Goal: Check status: Check status

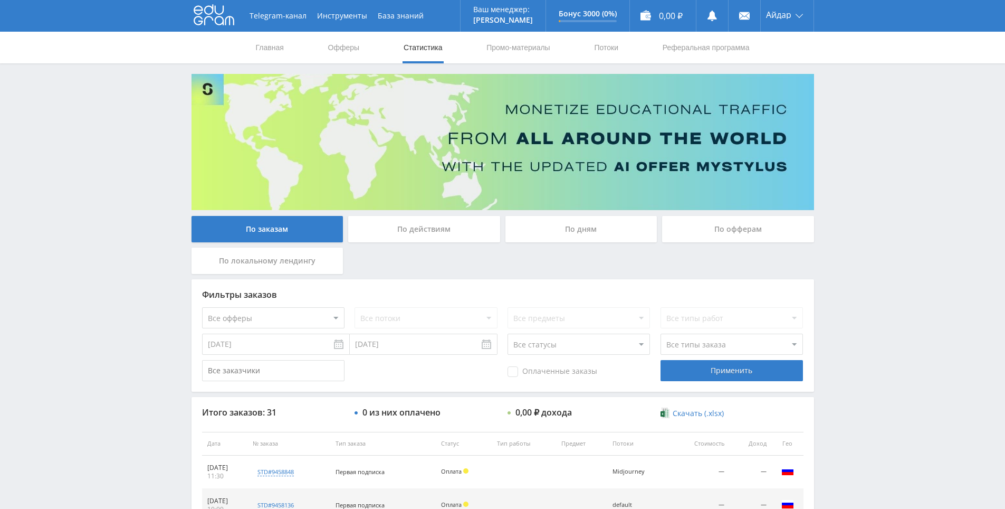
scroll to position [106, 0]
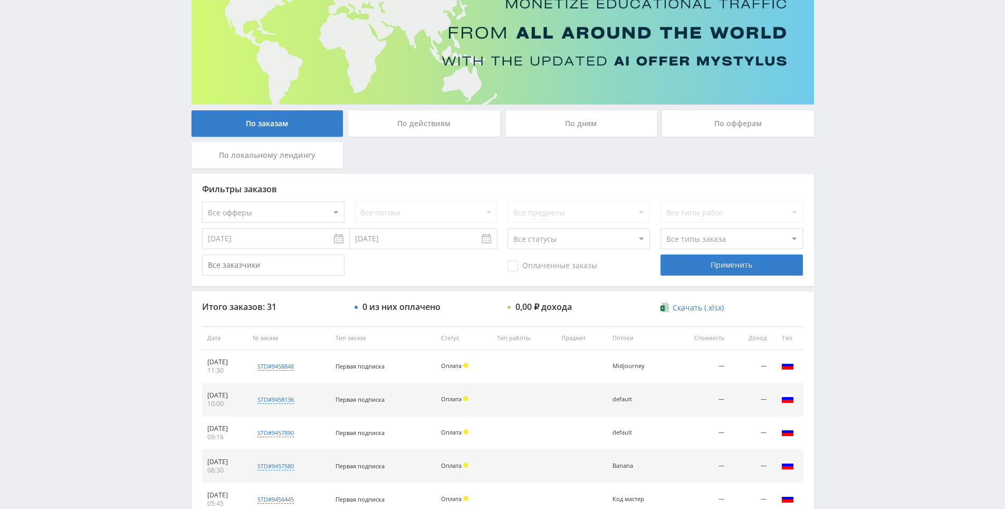
click at [860, 191] on div "Telegram-канал Инструменты База знаний Ваш менеджер: Alex Alex Online @edugram_…" at bounding box center [502, 337] width 1005 height 886
click at [862, 139] on div "Telegram-канал Инструменты База знаний Ваш менеджер: Alex Alex Online @edugram_…" at bounding box center [502, 337] width 1005 height 886
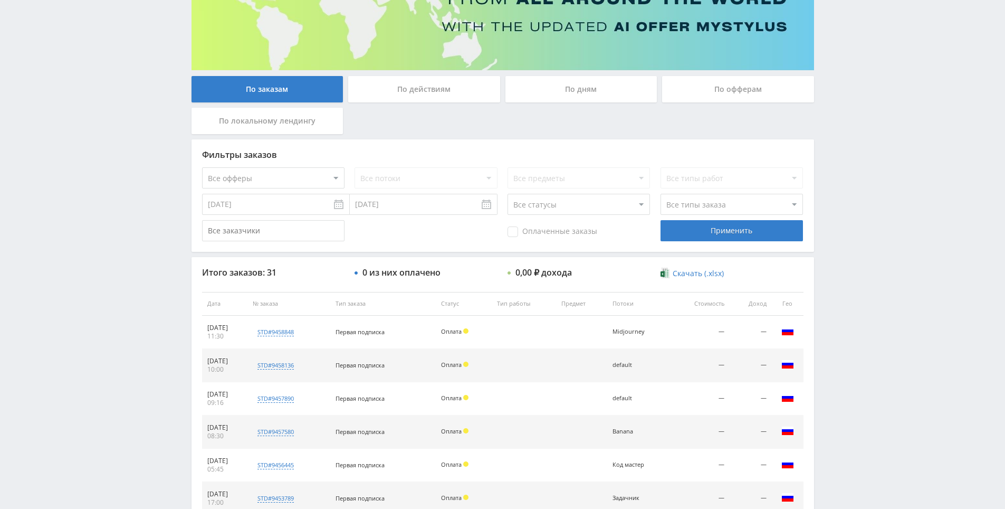
scroll to position [158, 0]
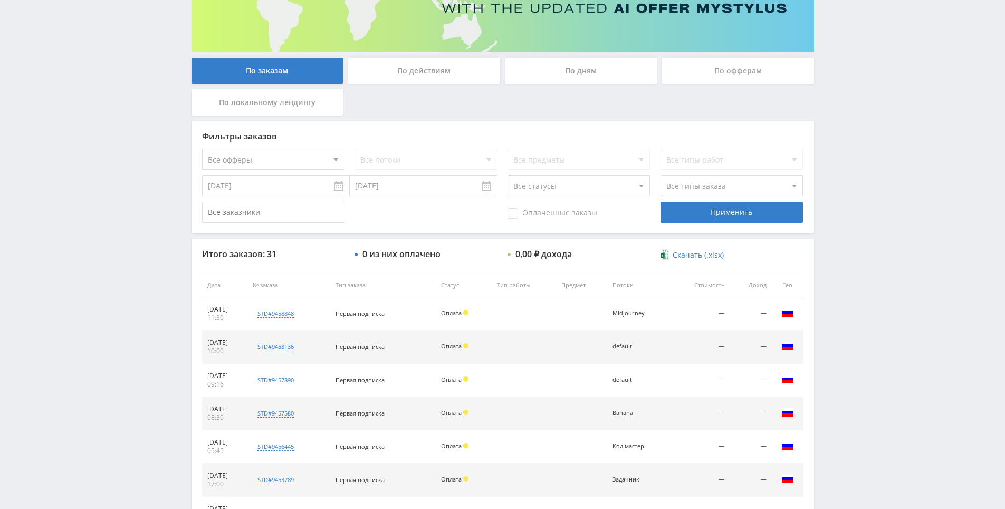
drag, startPoint x: 874, startPoint y: 271, endPoint x: 874, endPoint y: 264, distance: 6.3
click at [873, 196] on div "Telegram-канал Инструменты База знаний Ваш менеджер: Alex Alex Online @edugram_…" at bounding box center [502, 285] width 1005 height 886
drag, startPoint x: 873, startPoint y: 196, endPoint x: 874, endPoint y: 175, distance: 20.6
click at [874, 152] on div "Telegram-канал Инструменты База знаний Ваш менеджер: Alex Alex Online @edugram_…" at bounding box center [502, 285] width 1005 height 886
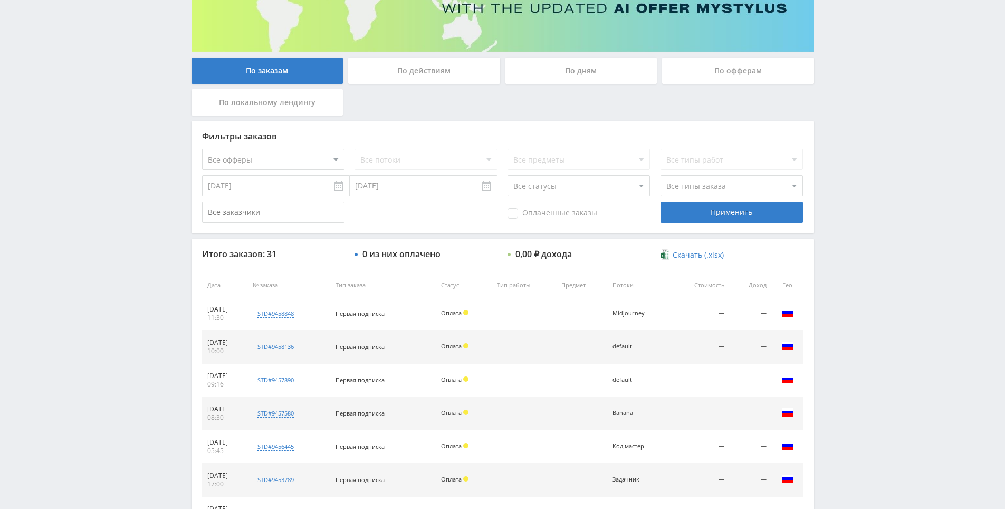
click at [874, 152] on div "Telegram-канал Инструменты База знаний Ваш менеджер: Alex Alex Online @edugram_…" at bounding box center [502, 285] width 1005 height 886
click at [874, 126] on div "Telegram-канал Инструменты База знаний Ваш менеджер: Alex Alex Online @edugram_…" at bounding box center [502, 285] width 1005 height 886
drag, startPoint x: 874, startPoint y: 127, endPoint x: 871, endPoint y: 153, distance: 26.0
click at [872, 136] on div "Telegram-канал Инструменты База знаний Ваш менеджер: Alex Alex Online @edugram_…" at bounding box center [502, 285] width 1005 height 886
click at [871, 153] on div "Telegram-канал Инструменты База знаний Ваш менеджер: Alex Alex Online @edugram_…" at bounding box center [502, 285] width 1005 height 886
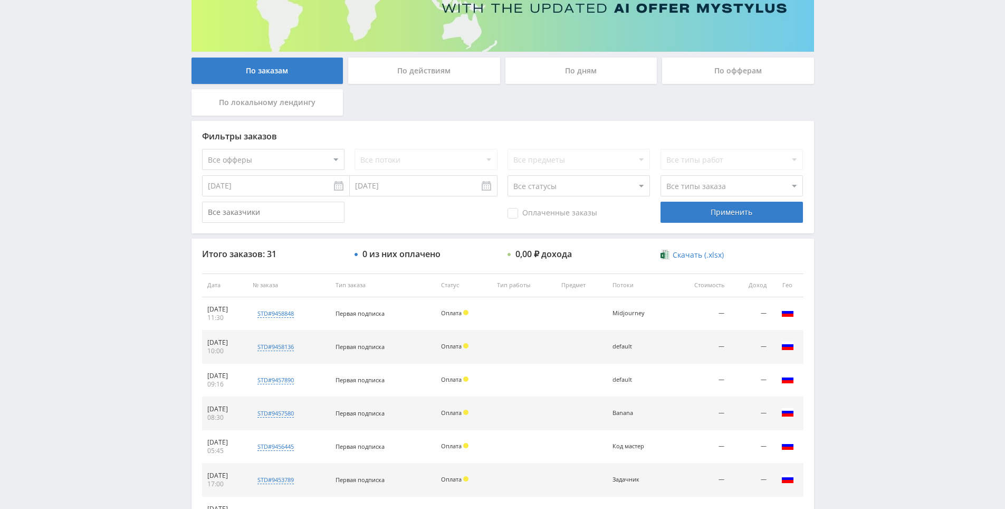
drag, startPoint x: 870, startPoint y: 157, endPoint x: 867, endPoint y: 128, distance: 29.3
click at [867, 128] on div "Telegram-канал Инструменты База знаний Ваш менеджер: Alex Alex Online @edugram_…" at bounding box center [502, 285] width 1005 height 886
drag, startPoint x: 867, startPoint y: 128, endPoint x: 855, endPoint y: 102, distance: 28.3
click at [855, 102] on div "Telegram-канал Инструменты База знаний Ваш менеджер: Alex Alex Online @edugram_…" at bounding box center [502, 285] width 1005 height 886
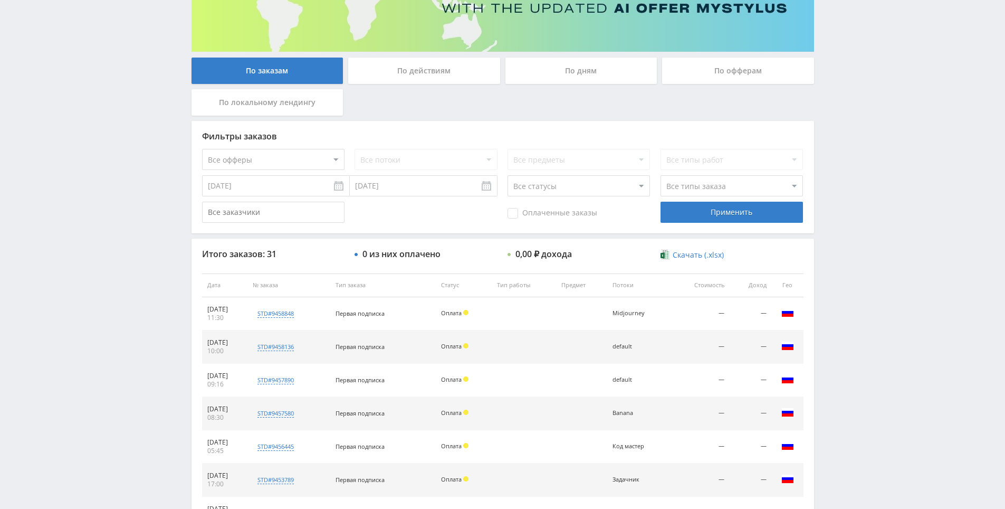
click at [874, 223] on div "Telegram-канал Инструменты База знаний Ваш менеджер: Alex Alex Online @edugram_…" at bounding box center [502, 285] width 1005 height 886
drag, startPoint x: 874, startPoint y: 223, endPoint x: 872, endPoint y: 175, distance: 47.5
click at [874, 220] on div "Telegram-канал Инструменты База знаний Ваш менеджер: Alex Alex Online @edugram_…" at bounding box center [502, 285] width 1005 height 886
click at [872, 162] on div "Telegram-канал Инструменты База знаний Ваш менеджер: Alex Alex Online @edugram_…" at bounding box center [502, 285] width 1005 height 886
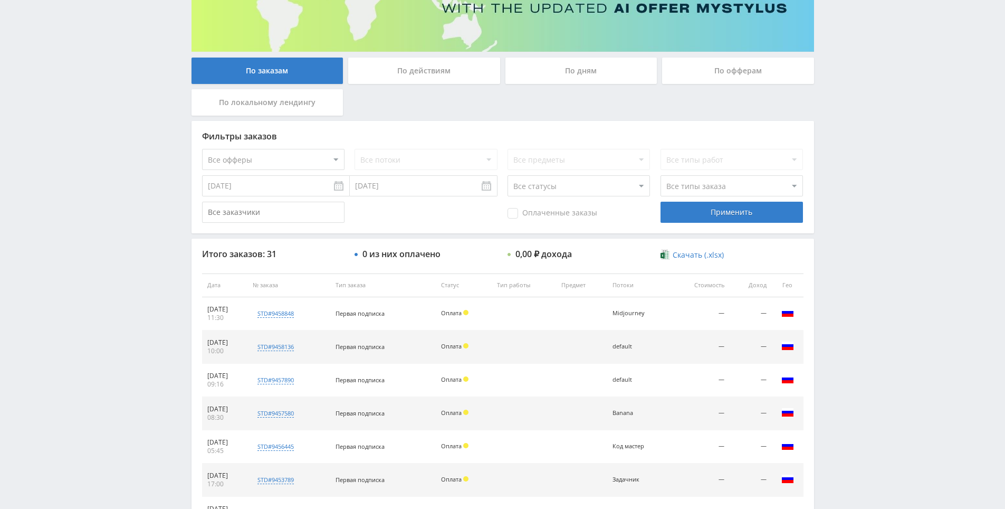
click at [869, 107] on div "Telegram-канал Инструменты База знаний Ваш менеджер: Alex Alex Online @edugram_…" at bounding box center [502, 285] width 1005 height 886
click at [868, 83] on div "Telegram-канал Инструменты База знаний Ваш менеджер: Alex Alex Online @edugram_…" at bounding box center [502, 285] width 1005 height 886
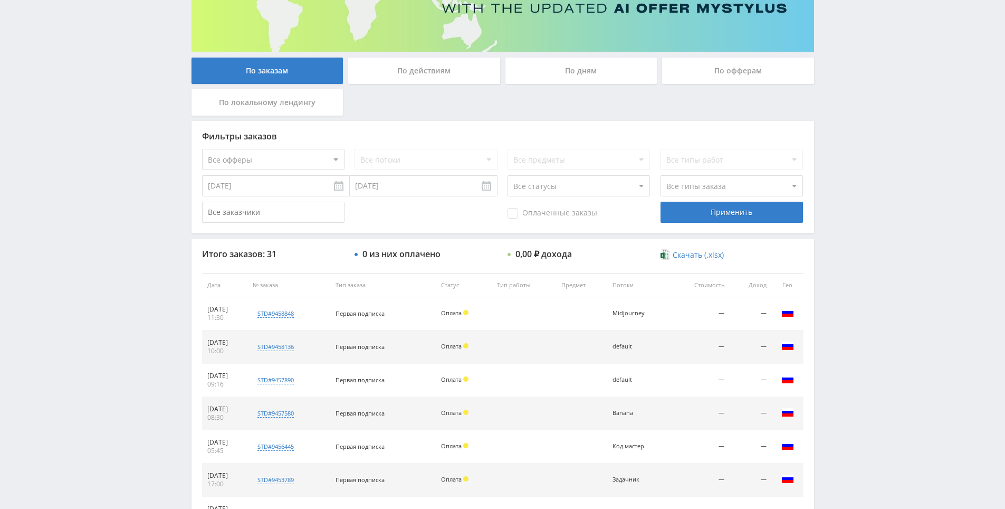
click at [868, 87] on div "Telegram-канал Инструменты База знаний Ваш менеджер: Alex Alex Online @edugram_…" at bounding box center [502, 285] width 1005 height 886
click at [863, 72] on div "Telegram-канал Инструменты База знаний Ваш менеджер: Alex Alex Online @edugram_…" at bounding box center [502, 285] width 1005 height 886
click at [864, 78] on div "Telegram-канал Инструменты База знаний Ваш менеджер: Alex Alex Online @edugram_…" at bounding box center [502, 285] width 1005 height 886
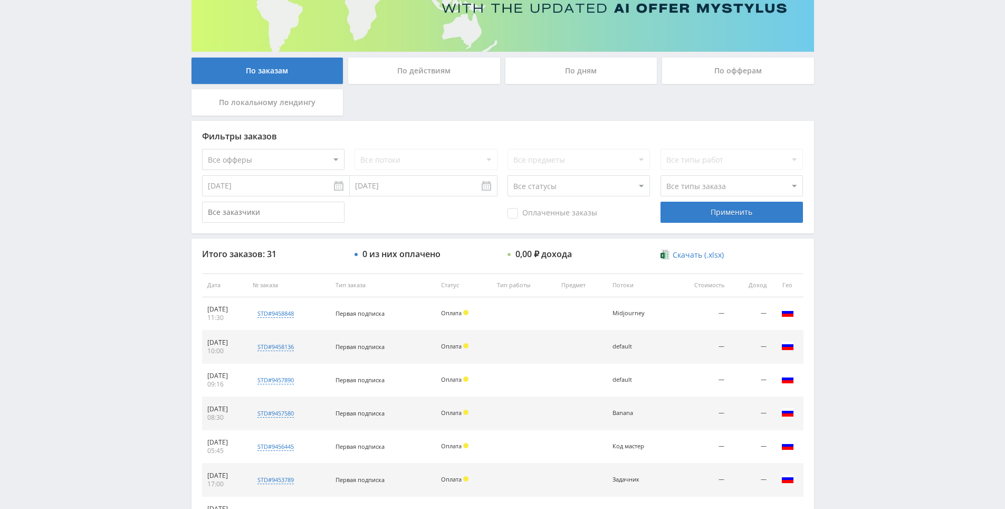
click at [864, 79] on div "Telegram-канал Инструменты База знаний Ваш менеджер: Alex Alex Online @edugram_…" at bounding box center [502, 285] width 1005 height 886
click at [857, 68] on div "Telegram-канал Инструменты База знаний Ваш менеджер: Alex Alex Online @edugram_…" at bounding box center [502, 285] width 1005 height 886
drag, startPoint x: 857, startPoint y: 72, endPoint x: 858, endPoint y: 99, distance: 26.9
click at [855, 77] on div "Telegram-канал Инструменты База знаний Ваш менеджер: Alex Alex Online @edugram_…" at bounding box center [502, 285] width 1005 height 886
click at [858, 99] on div "Telegram-канал Инструменты База знаний Ваш менеджер: Alex Alex Online @edugram_…" at bounding box center [502, 285] width 1005 height 886
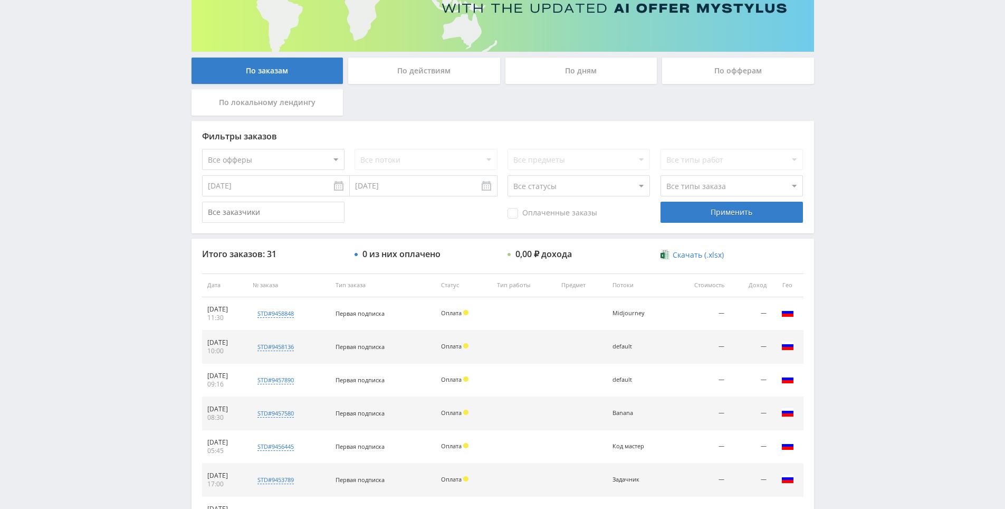
click at [858, 99] on div "Telegram-канал Инструменты База знаний Ваш менеджер: Alex Alex Online @edugram_…" at bounding box center [502, 285] width 1005 height 886
drag, startPoint x: 858, startPoint y: 99, endPoint x: 855, endPoint y: 71, distance: 28.0
click at [855, 71] on div "Telegram-канал Инструменты База знаний Ваш менеджер: Alex Alex Online @edugram_…" at bounding box center [502, 285] width 1005 height 886
drag, startPoint x: 855, startPoint y: 71, endPoint x: 855, endPoint y: 51, distance: 20.6
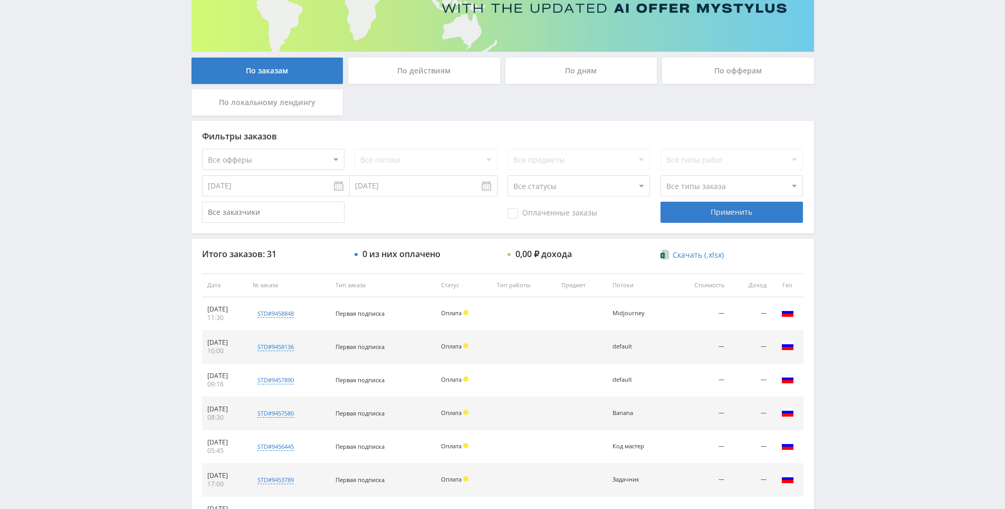
click at [855, 51] on div "Telegram-канал Инструменты База знаний Ваш менеджер: Alex Alex Online @edugram_…" at bounding box center [502, 285] width 1005 height 886
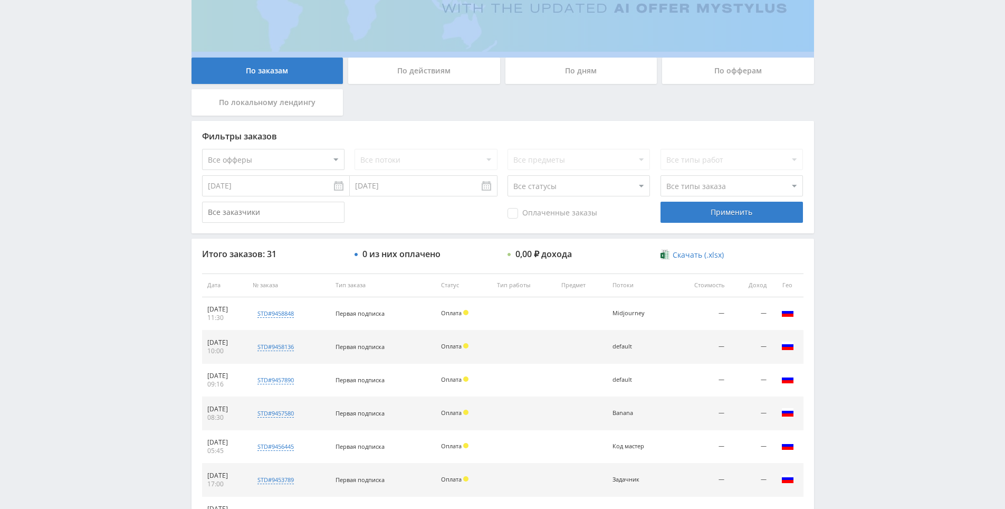
click at [855, 52] on div "Telegram-канал Инструменты База знаний Ваш менеджер: Alex Alex Online @edugram_…" at bounding box center [502, 285] width 1005 height 886
click at [853, 41] on div "Telegram-канал Инструменты База знаний Ваш менеджер: Alex Alex Online @edugram_…" at bounding box center [502, 285] width 1005 height 886
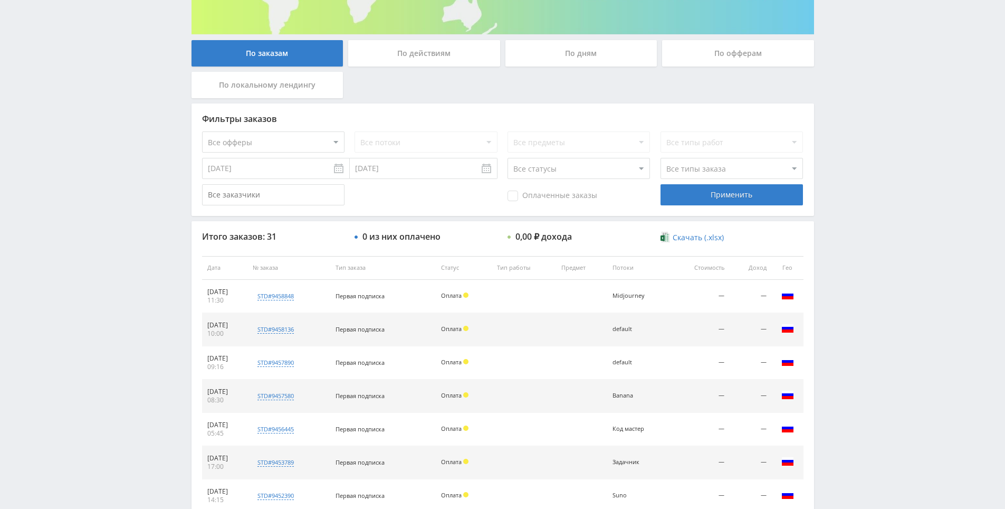
drag, startPoint x: 882, startPoint y: 103, endPoint x: 894, endPoint y: 160, distance: 57.9
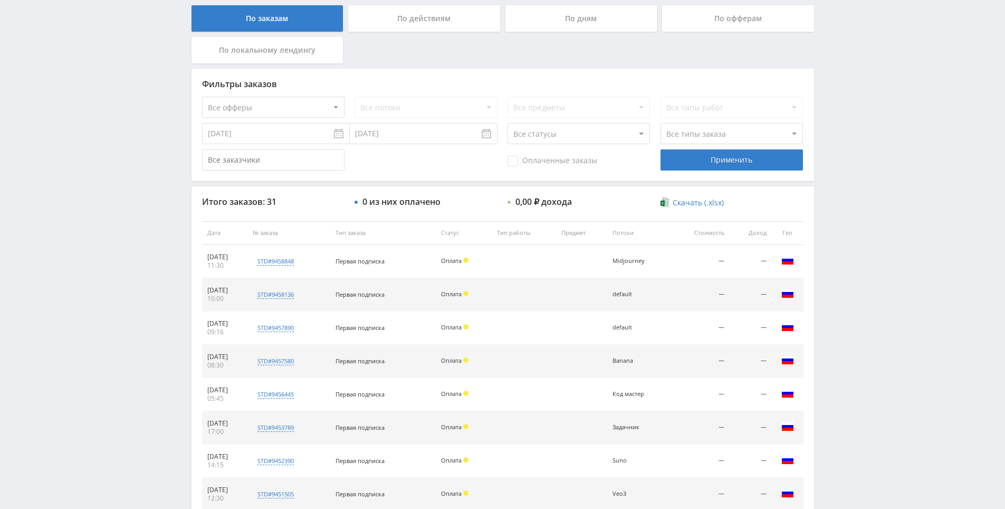
scroll to position [211, 0]
drag, startPoint x: 859, startPoint y: 189, endPoint x: 858, endPoint y: 143, distance: 45.9
drag, startPoint x: 858, startPoint y: 140, endPoint x: 858, endPoint y: 134, distance: 6.3
click at [858, 134] on div "Telegram-канал Инструменты База знаний Ваш менеджер: Alex Alex Online @edugram_…" at bounding box center [502, 232] width 1005 height 886
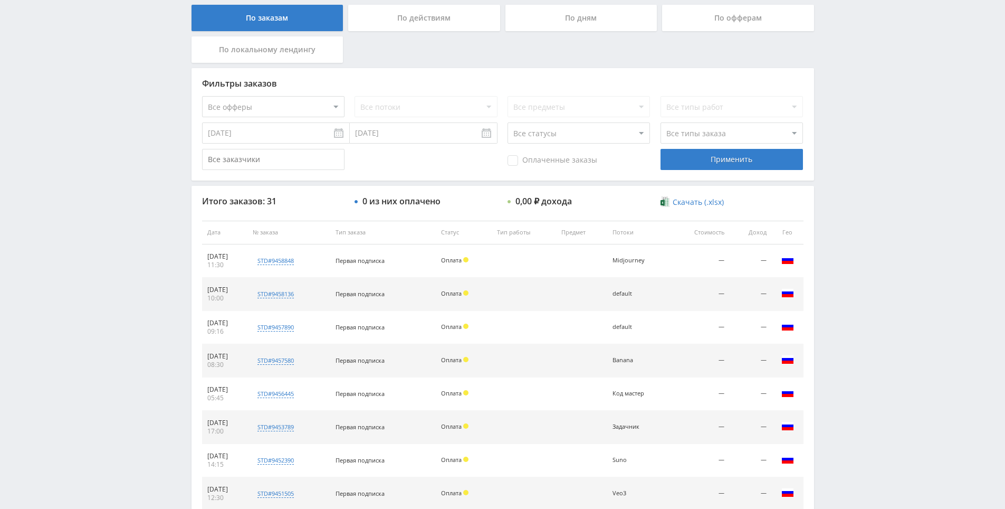
click at [858, 107] on div "Telegram-канал Инструменты База знаний Ваш менеджер: Alex Alex Online @edugram_…" at bounding box center [502, 232] width 1005 height 886
click at [902, 271] on div "Telegram-канал Инструменты База знаний Ваш менеджер: Alex Alex Online @edugram_…" at bounding box center [502, 232] width 1005 height 886
drag, startPoint x: 870, startPoint y: 157, endPoint x: 869, endPoint y: 151, distance: 5.9
click at [870, 156] on div "Telegram-канал Инструменты База знаний Ваш менеджер: Alex Alex Online @edugram_…" at bounding box center [502, 232] width 1005 height 886
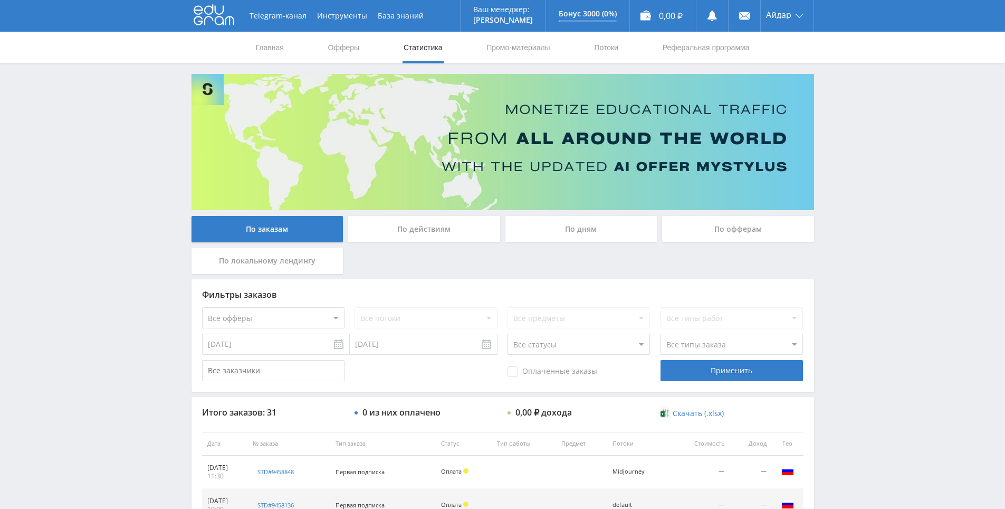
click at [552, 279] on div "Фильтры заказов Все офферы MyStylus MyStylus - Revshare Кампус AI Studybay Авто…" at bounding box center [503, 335] width 623 height 112
click at [557, 262] on div "По заказам По действиям По дням По офферам По локальному лендингу" at bounding box center [503, 247] width 628 height 63
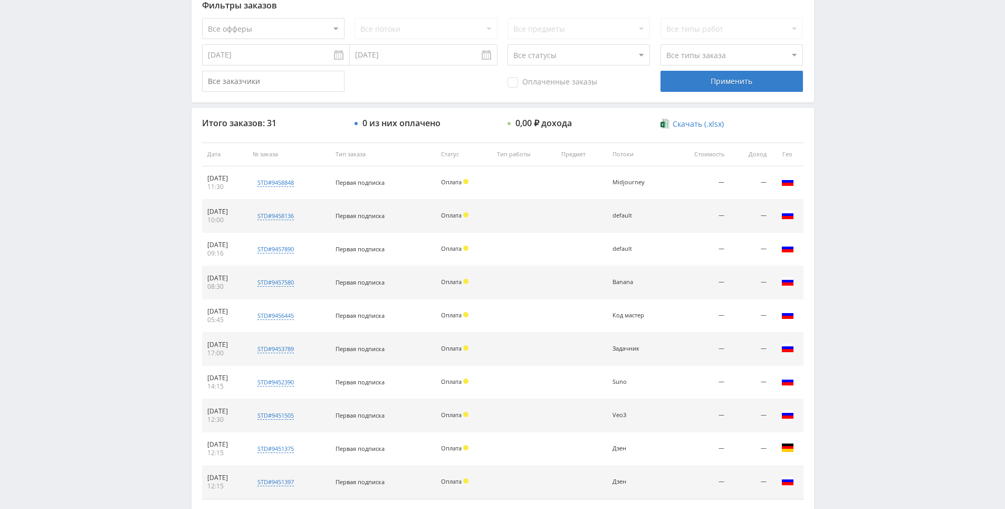
scroll to position [248, 0]
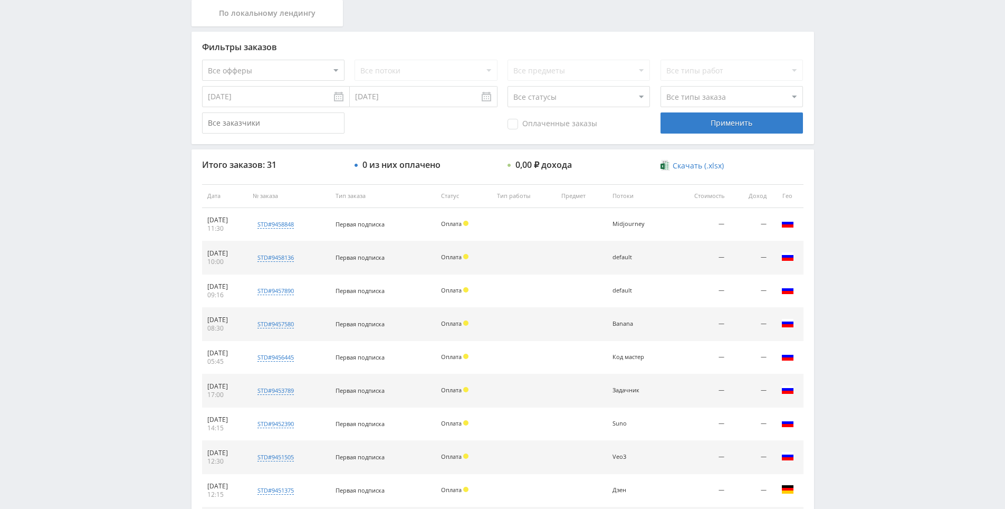
drag, startPoint x: 595, startPoint y: 253, endPoint x: 409, endPoint y: 61, distance: 268.0
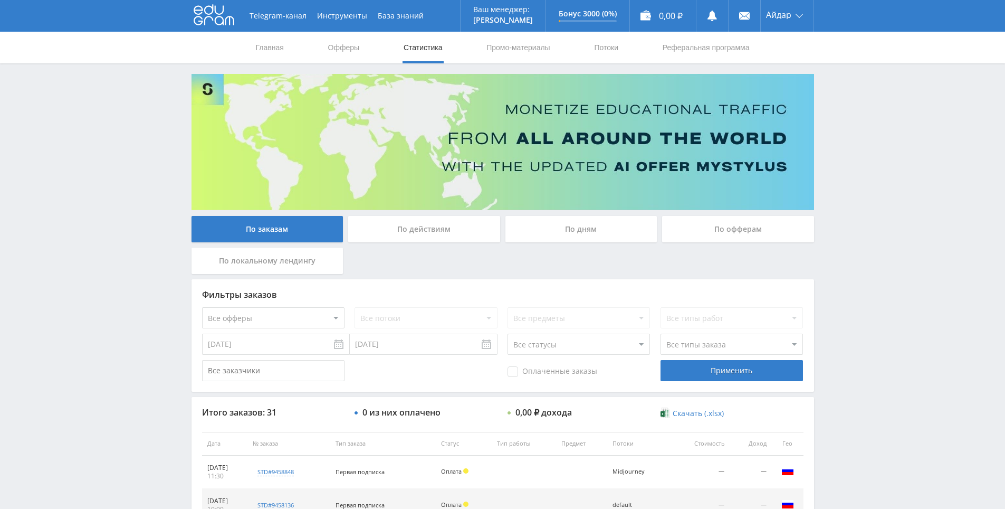
drag, startPoint x: 463, startPoint y: 260, endPoint x: 445, endPoint y: 253, distance: 19.9
click at [445, 253] on div "По заказам По действиям По дням По офферам По локальному лендингу" at bounding box center [503, 247] width 628 height 63
click at [430, 254] on div "По заказам По действиям По дням По офферам По локальному лендингу" at bounding box center [503, 247] width 628 height 63
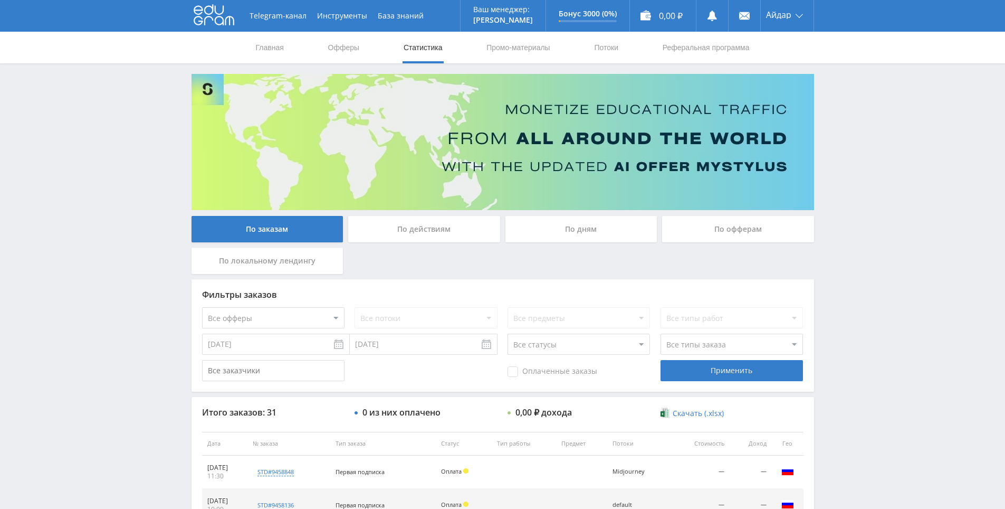
click at [536, 254] on div "По заказам По действиям По дням По офферам По локальному лендингу" at bounding box center [503, 247] width 628 height 63
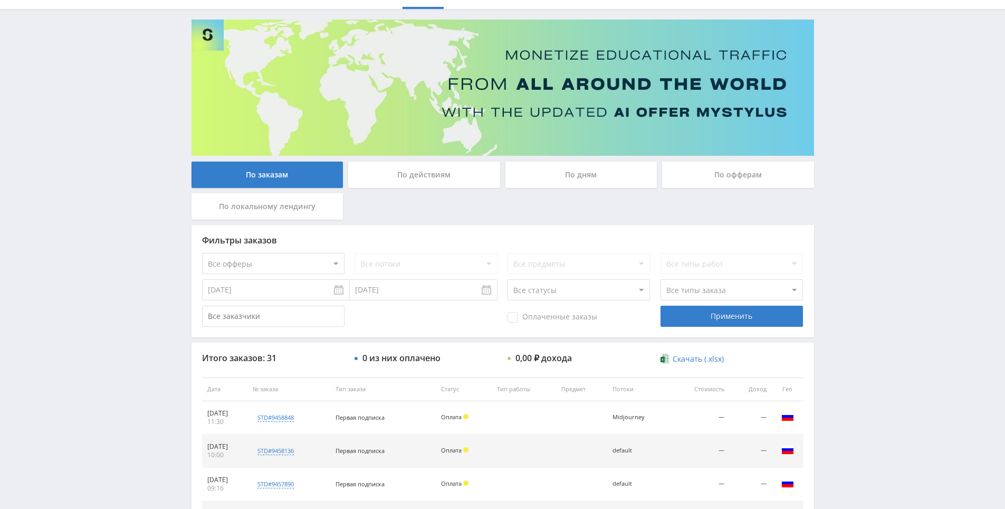
scroll to position [53, 0]
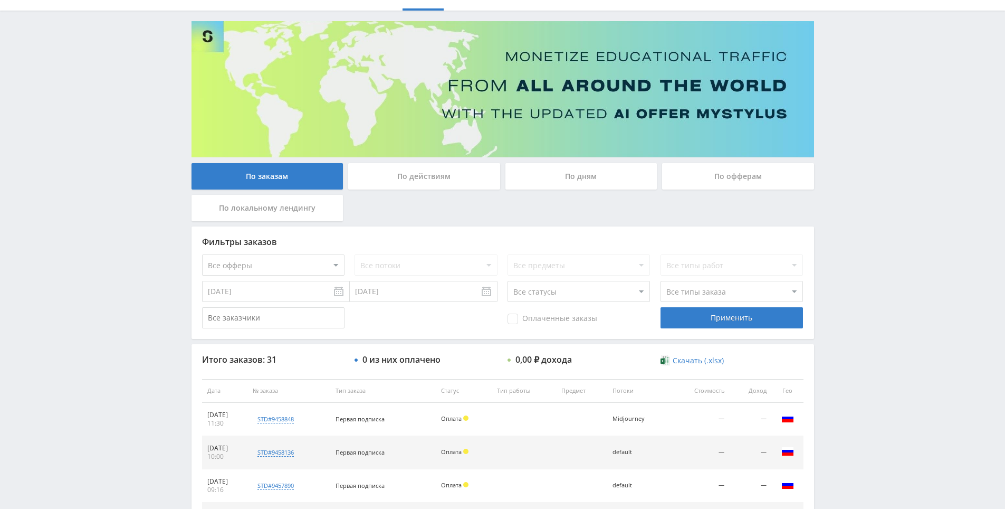
drag, startPoint x: 526, startPoint y: 207, endPoint x: 503, endPoint y: 209, distance: 23.3
click at [503, 209] on div "По заказам По действиям По дням По офферам По локальному лендингу" at bounding box center [503, 194] width 628 height 63
click at [479, 203] on div "По заказам По действиям По дням По офферам По локальному лендингу" at bounding box center [503, 194] width 628 height 63
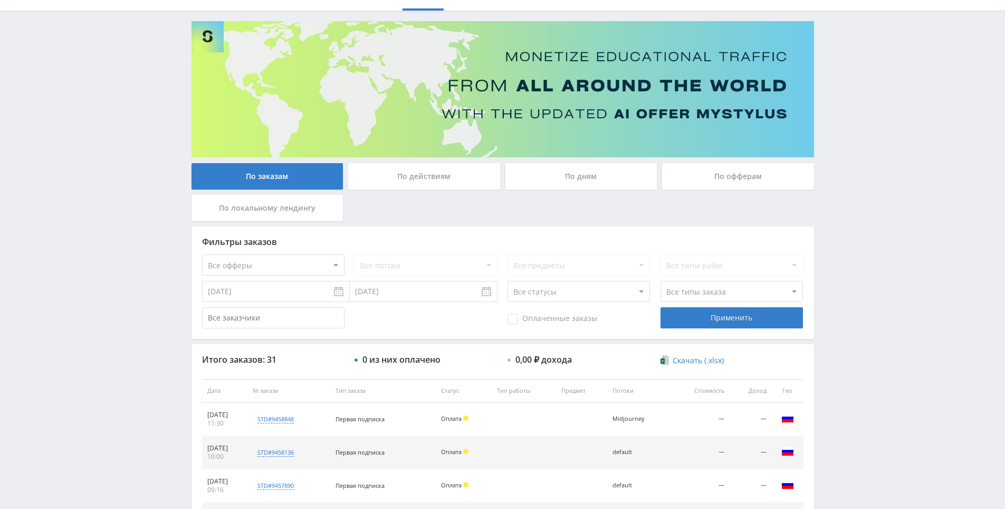
click at [457, 205] on div "По заказам По действиям По дням По офферам По локальному лендингу" at bounding box center [503, 194] width 628 height 63
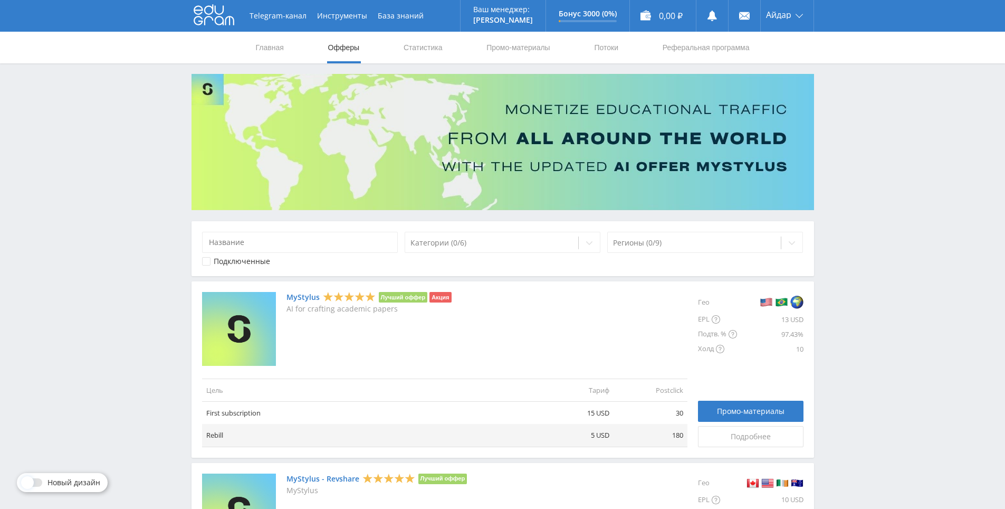
drag, startPoint x: 471, startPoint y: 225, endPoint x: 470, endPoint y: 65, distance: 160.4
click at [439, 46] on link "Статистика" at bounding box center [423, 48] width 41 height 32
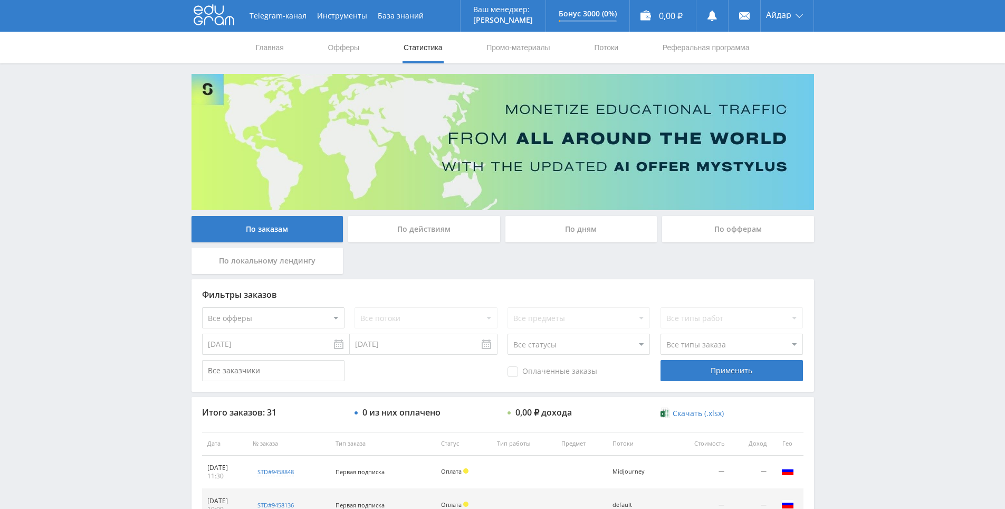
click at [213, 19] on use at bounding box center [214, 15] width 41 height 21
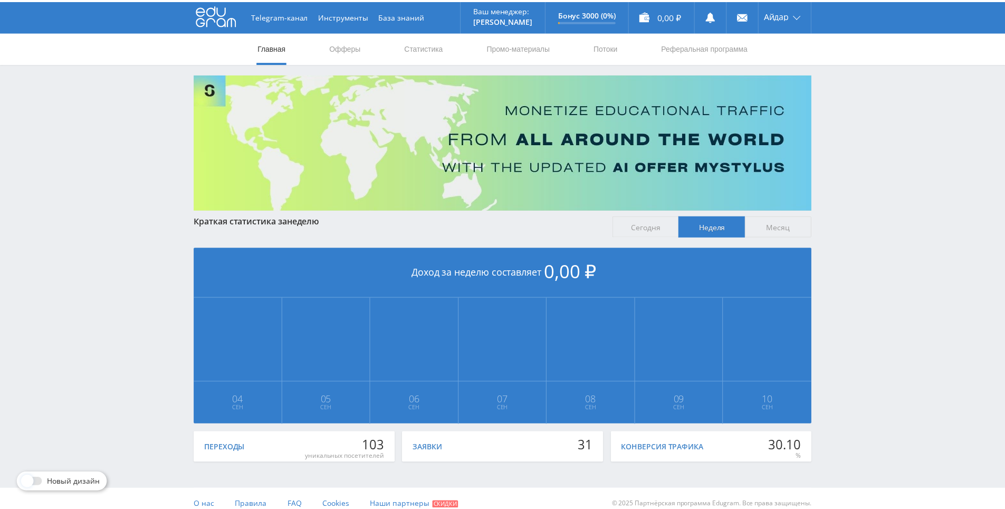
scroll to position [118, 0]
